Goal: Navigation & Orientation: Find specific page/section

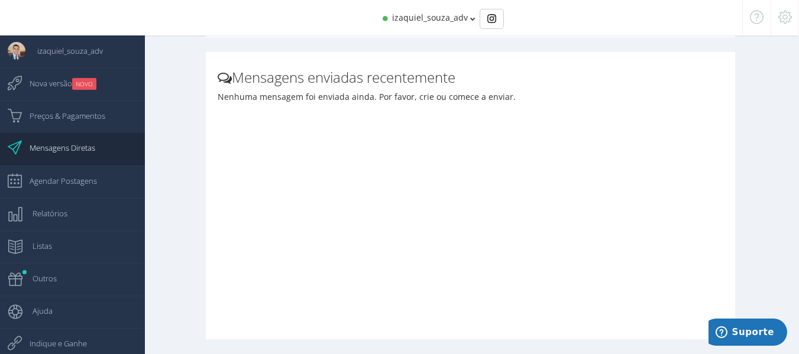
scroll to position [5, 0]
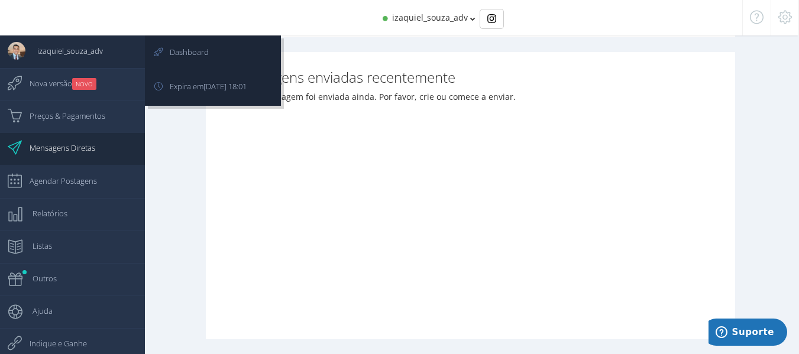
click at [60, 43] on span "izaquiel_souza_adv" at bounding box center [64, 51] width 78 height 30
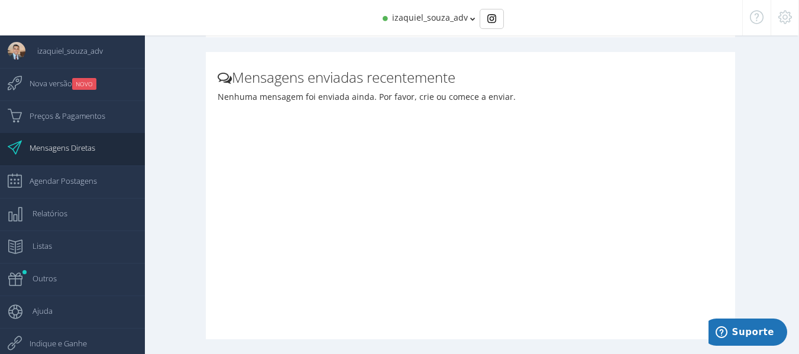
scroll to position [12, 0]
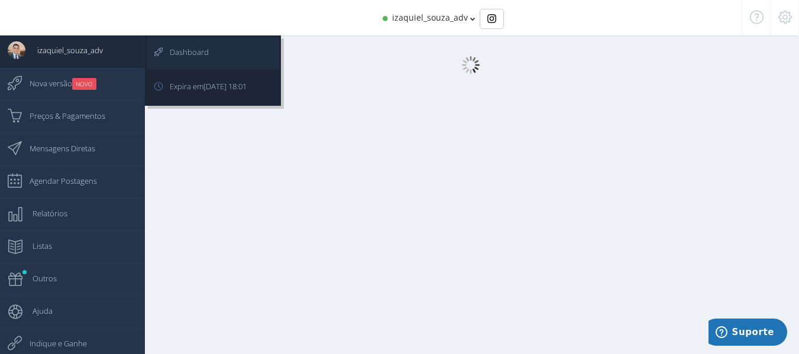
click at [186, 43] on span "Dashboard" at bounding box center [183, 52] width 51 height 30
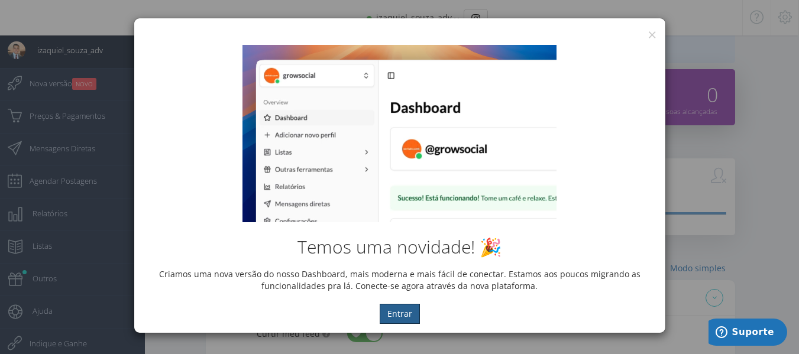
scroll to position [0, 0]
click at [653, 35] on button "×" at bounding box center [652, 35] width 9 height 16
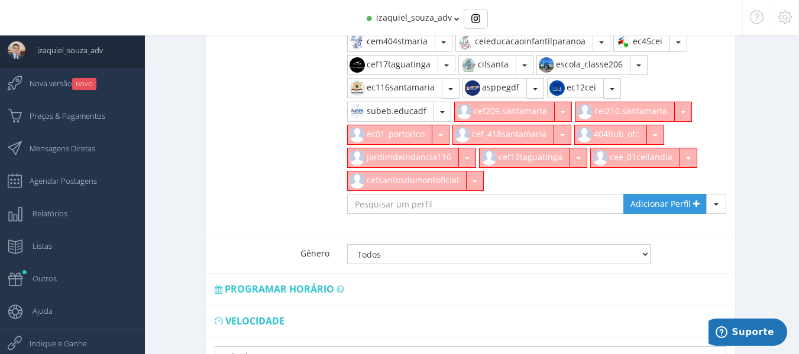
scroll to position [682, 0]
